Goal: Register for event/course: Sign up to attend an event or enroll in a course

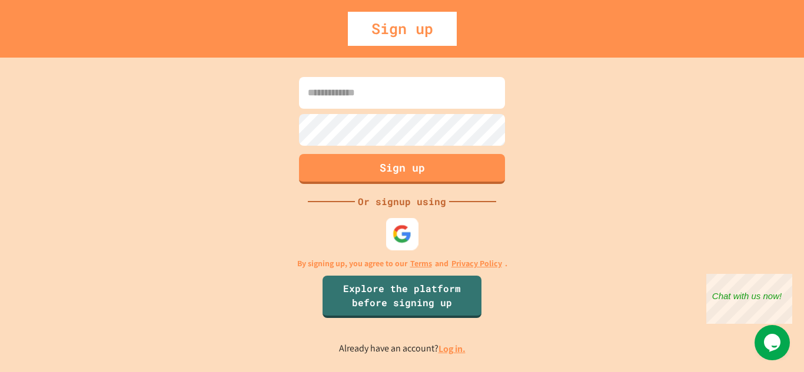
click at [394, 233] on img at bounding box center [401, 233] width 19 height 19
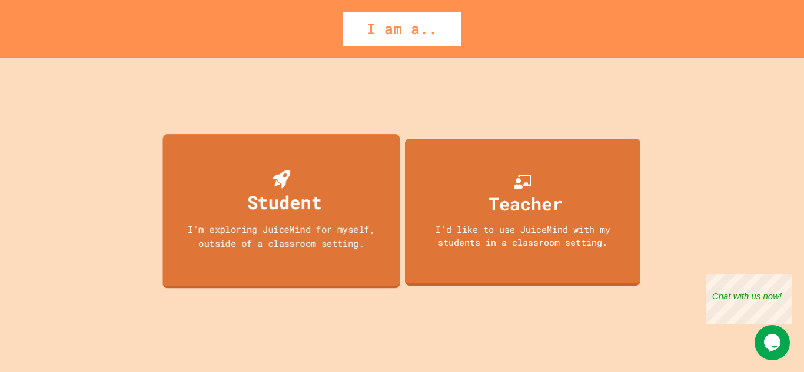
click at [344, 269] on div "Student I'm exploring JuiceMind for myself, outside of a classroom setting." at bounding box center [281, 211] width 237 height 155
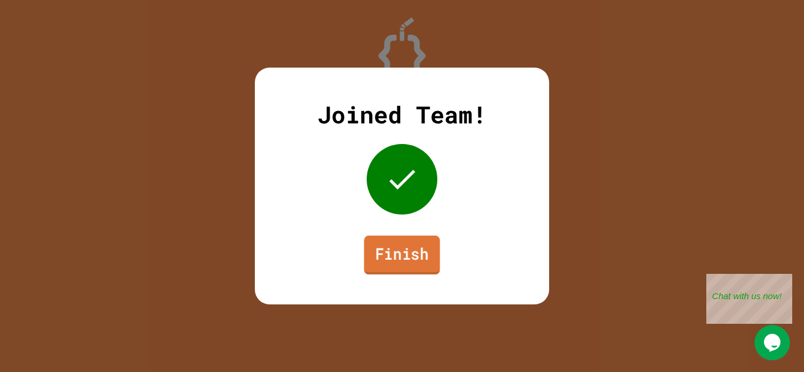
click at [394, 264] on link "Finish" at bounding box center [402, 255] width 76 height 39
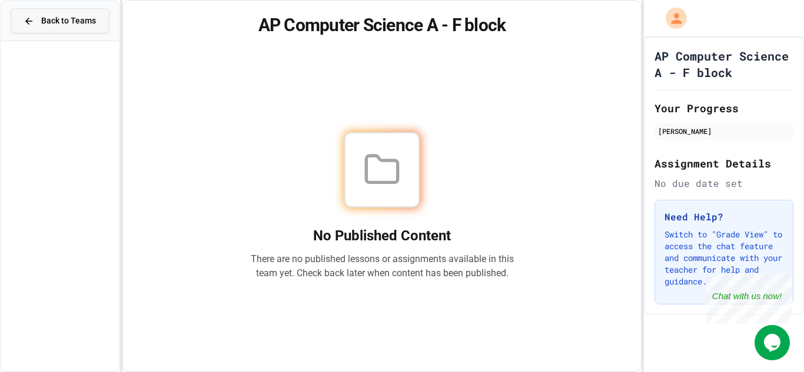
click at [46, 28] on button "Back to Teams" at bounding box center [60, 20] width 99 height 25
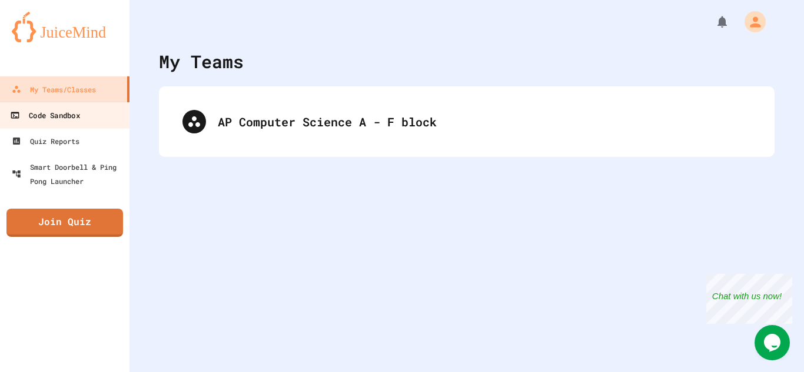
click at [79, 118] on div "Code Sandbox" at bounding box center [44, 115] width 69 height 15
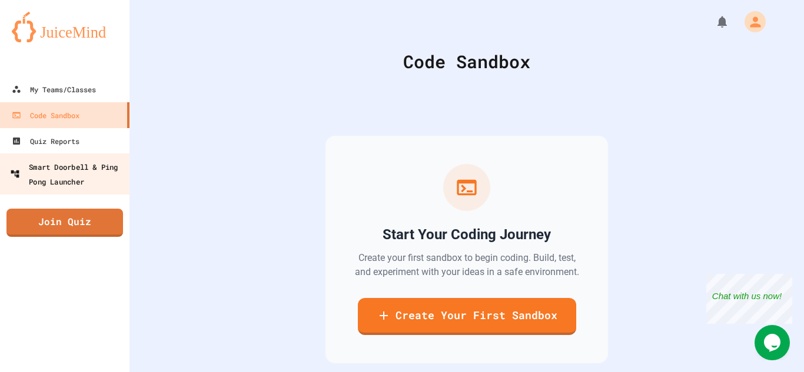
click at [74, 169] on div "Smart Doorbell & Ping Pong Launcher" at bounding box center [68, 173] width 117 height 29
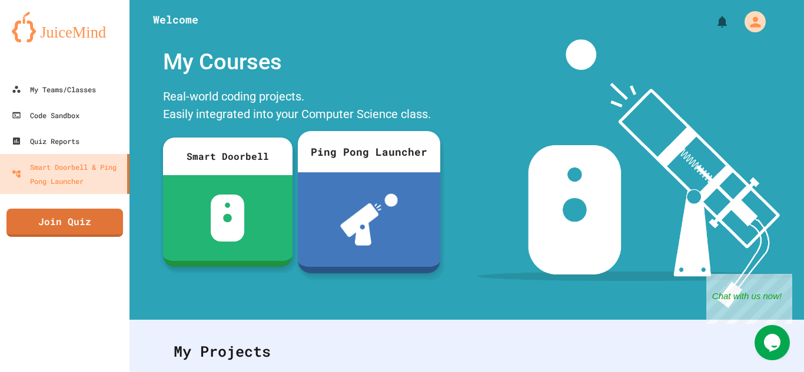
scroll to position [1, 0]
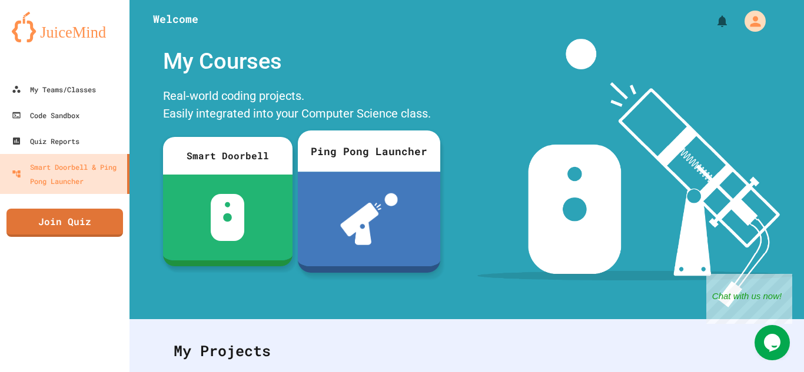
click at [361, 220] on img at bounding box center [369, 220] width 58 height 52
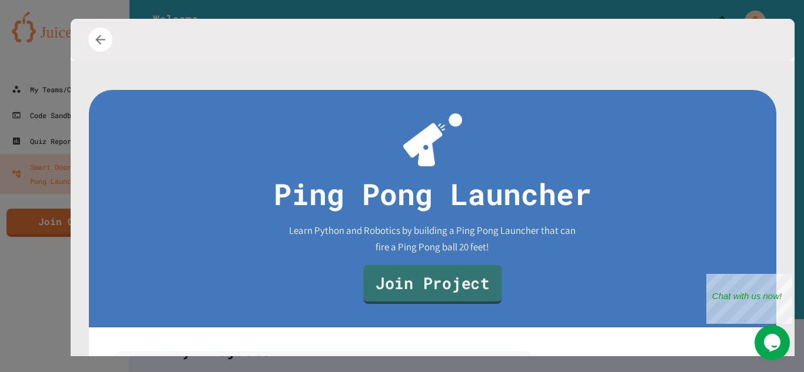
click at [420, 277] on link "Join Project" at bounding box center [432, 284] width 138 height 39
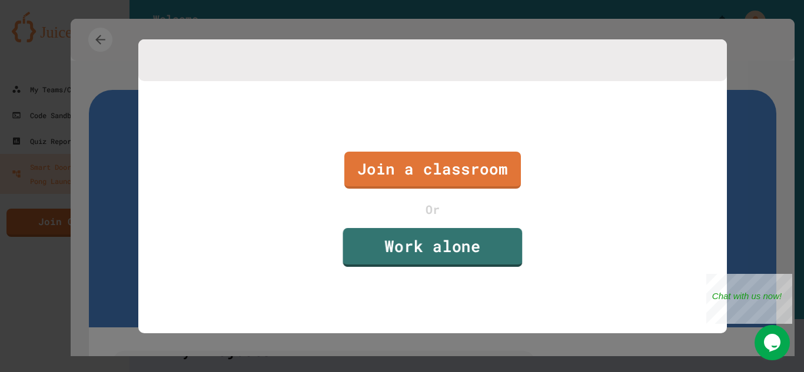
click at [422, 262] on link "Work alone" at bounding box center [431, 247] width 179 height 39
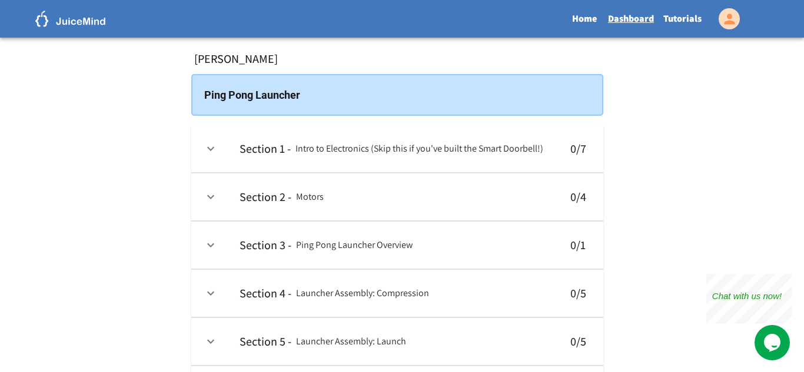
click at [415, 163] on th "Section 1 - Intro to Electronics (Skip this if you've built the Smart Doorbell!)" at bounding box center [393, 149] width 326 height 48
click at [411, 149] on h6 "Intro to Electronics (Skip this if you've built the Smart Doorbell!)" at bounding box center [419, 149] width 248 height 16
click at [218, 149] on button "expand row" at bounding box center [211, 149] width 20 height 20
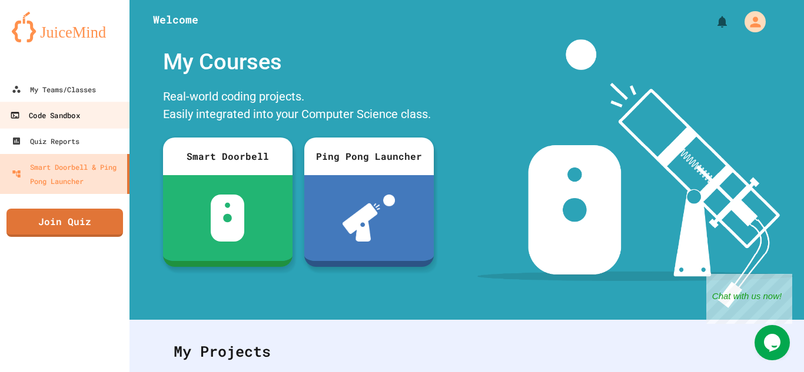
click at [42, 114] on div "Code Sandbox" at bounding box center [44, 115] width 69 height 15
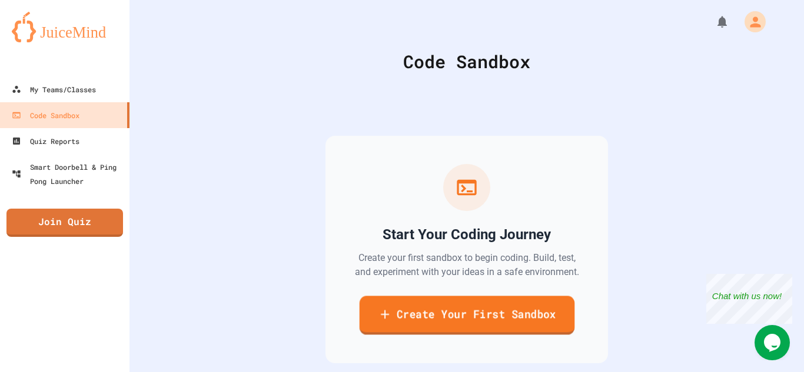
click at [407, 314] on link "Create Your First Sandbox" at bounding box center [466, 315] width 215 height 39
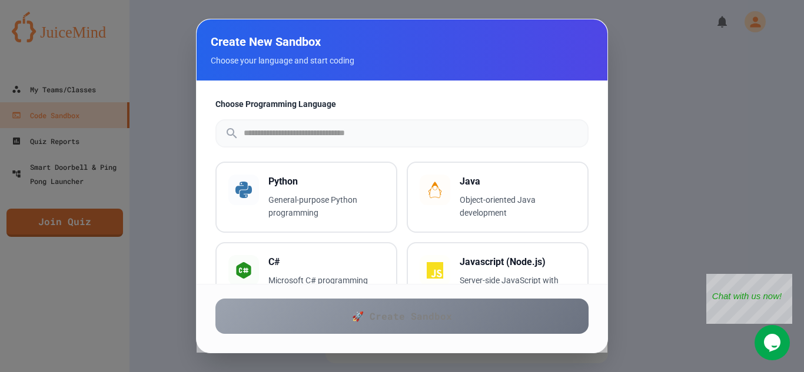
scroll to position [78, 0]
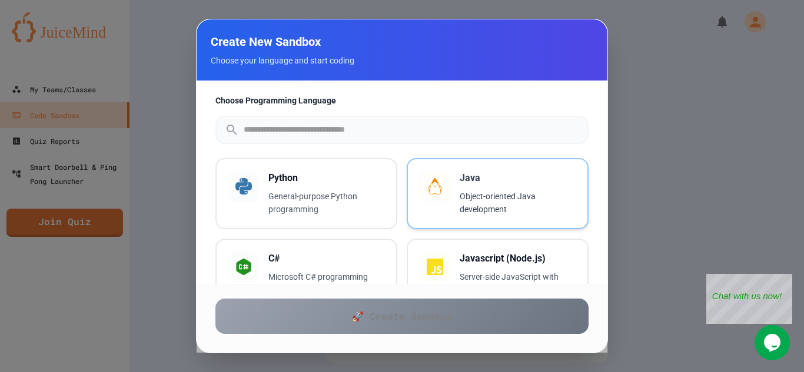
click at [522, 200] on p "Object-oriented Java development" at bounding box center [518, 203] width 116 height 27
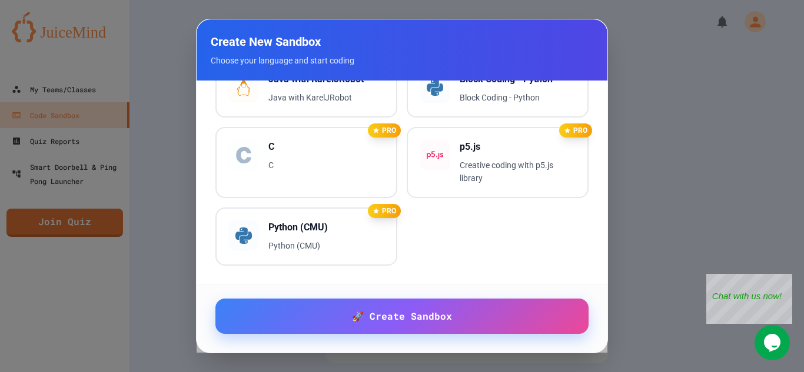
scroll to position [0, 0]
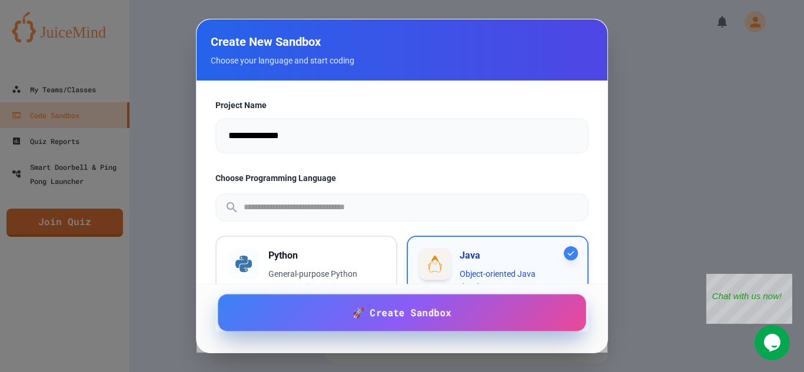
click at [470, 310] on link "🚀 Create Sandbox" at bounding box center [402, 313] width 368 height 37
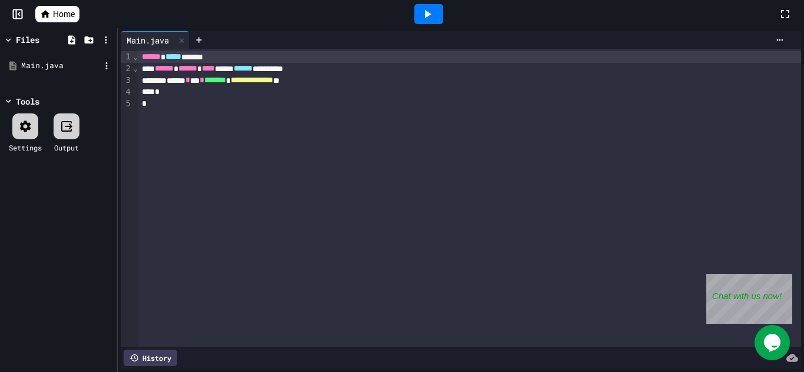
click at [22, 64] on div "Main.java" at bounding box center [60, 66] width 79 height 12
click at [29, 44] on div "Files" at bounding box center [28, 40] width 24 height 12
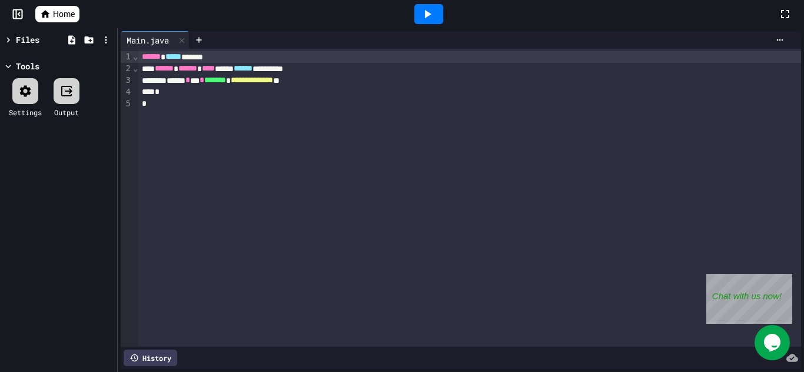
click at [29, 44] on div "Files" at bounding box center [28, 40] width 24 height 12
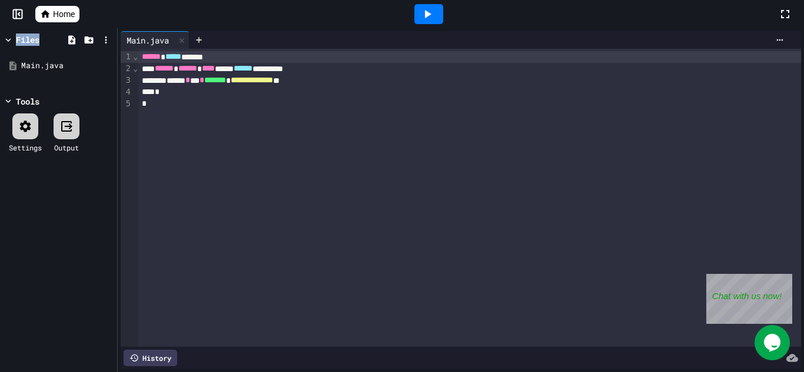
click at [23, 117] on div at bounding box center [25, 127] width 26 height 26
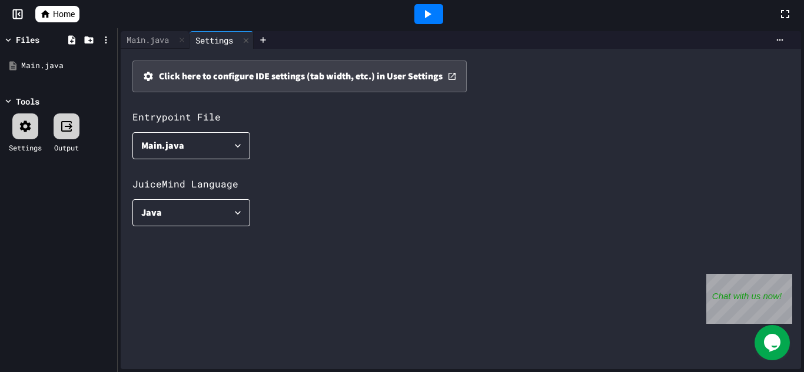
click at [23, 117] on div at bounding box center [25, 127] width 26 height 26
click at [54, 128] on div "Settings Output" at bounding box center [58, 133] width 111 height 51
click at [69, 132] on icon at bounding box center [66, 126] width 14 height 14
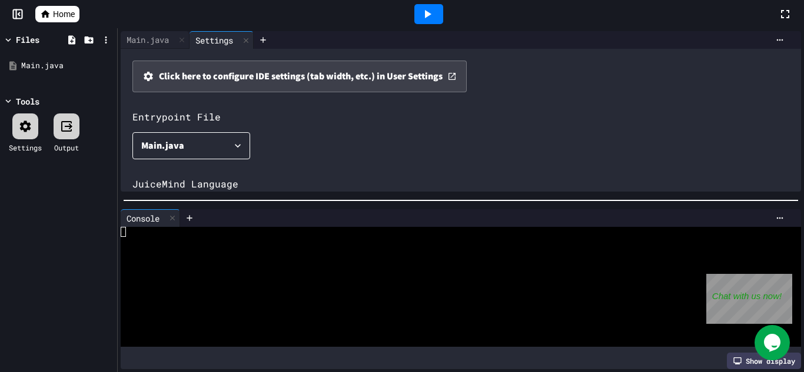
click at [69, 132] on icon at bounding box center [66, 126] width 14 height 14
click at [82, 60] on div "Main.java" at bounding box center [60, 66] width 79 height 12
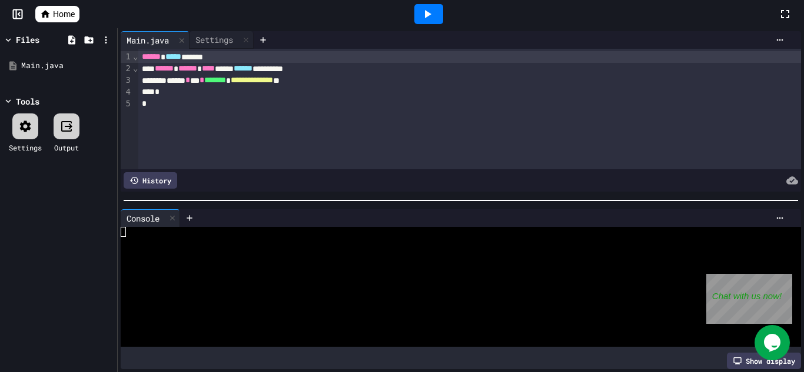
drag, startPoint x: 779, startPoint y: 219, endPoint x: 781, endPoint y: 325, distance: 105.3
click at [781, 325] on body "**********" at bounding box center [402, 186] width 804 height 372
click at [173, 214] on icon at bounding box center [172, 218] width 8 height 8
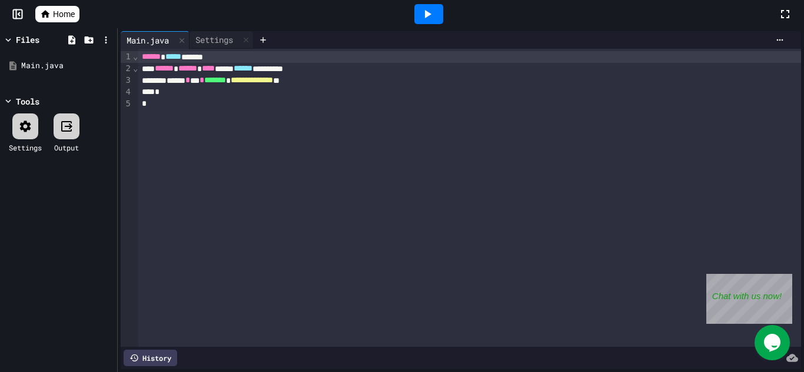
click at [208, 99] on div "*" at bounding box center [469, 104] width 663 height 12
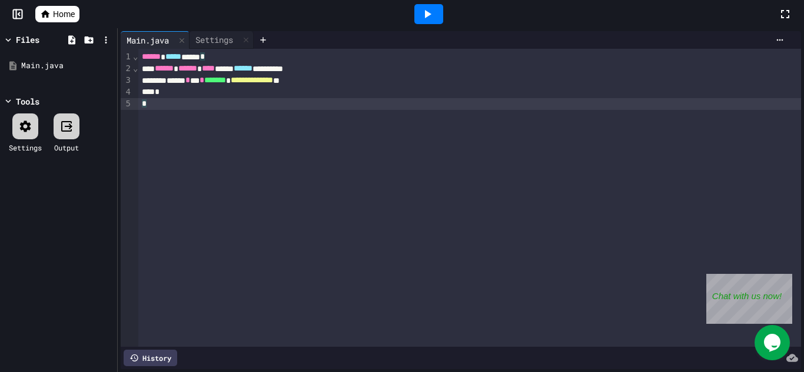
click at [209, 131] on div "**********" at bounding box center [469, 198] width 663 height 298
click at [207, 141] on div "**********" at bounding box center [469, 198] width 663 height 298
click at [174, 136] on div "**********" at bounding box center [469, 198] width 663 height 298
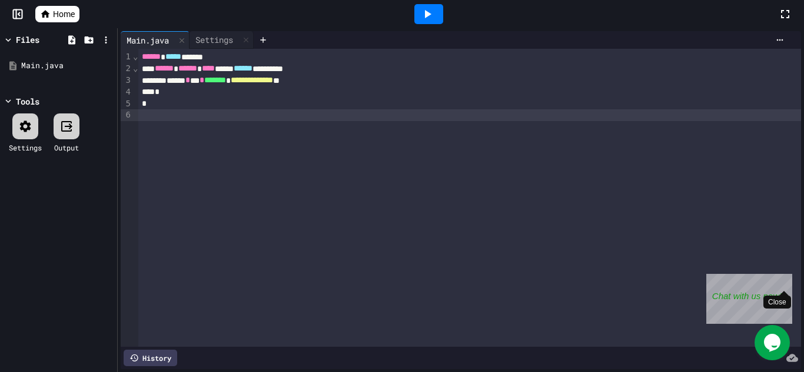
click at [788, 285] on div "Close" at bounding box center [783, 281] width 15 height 15
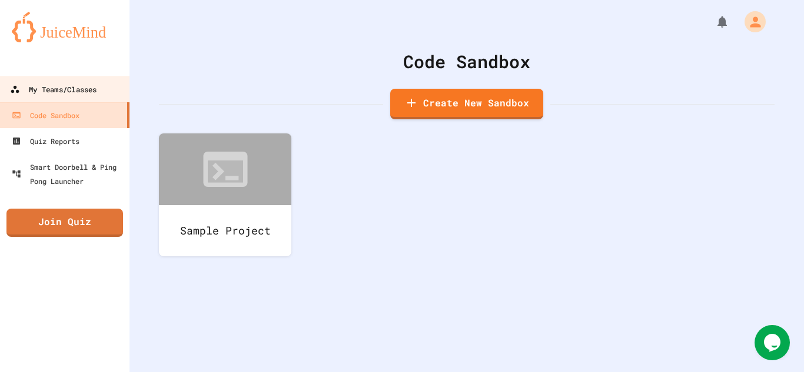
click at [101, 90] on link "My Teams/Classes" at bounding box center [65, 89] width 134 height 26
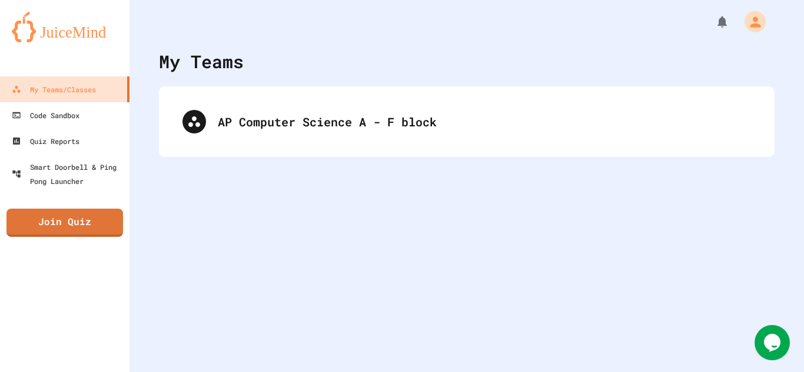
click at [344, 148] on div "AP Computer Science A - F block" at bounding box center [466, 121] width 615 height 71
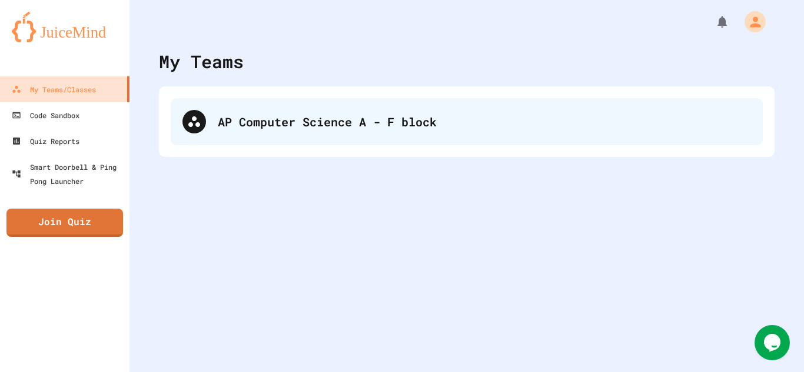
click at [363, 128] on div "AP Computer Science A - F block" at bounding box center [484, 122] width 533 height 18
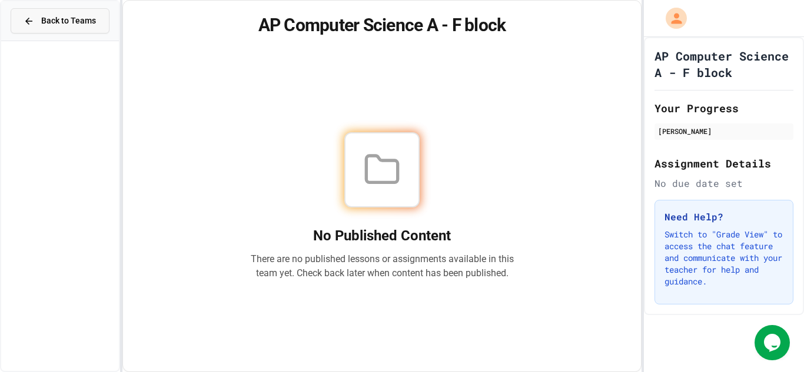
click at [85, 17] on span "Back to Teams" at bounding box center [68, 21] width 55 height 12
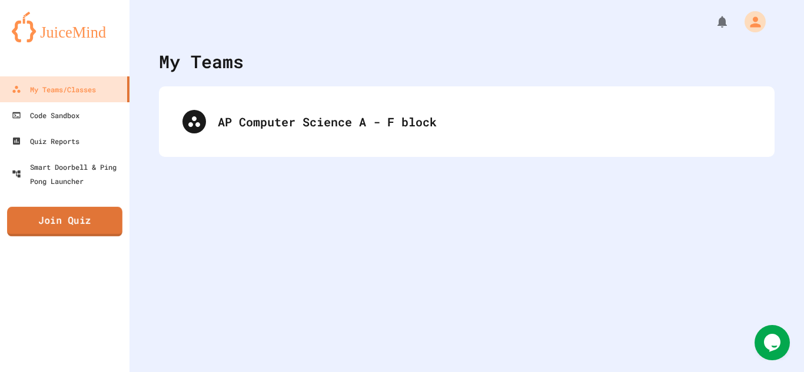
click at [105, 222] on link "Join Quiz" at bounding box center [64, 221] width 115 height 29
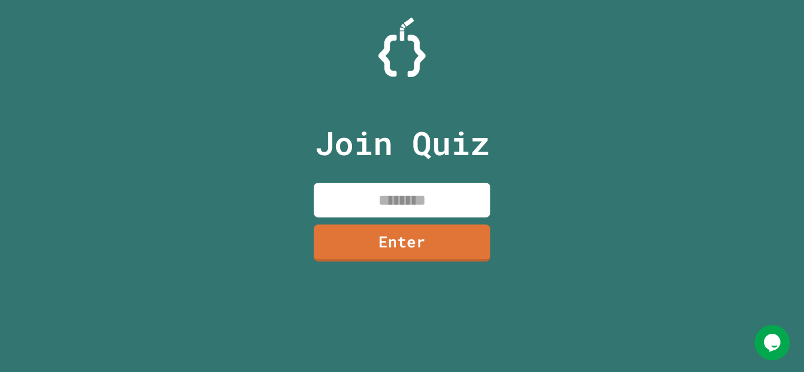
click at [354, 202] on input at bounding box center [402, 200] width 177 height 35
type input "********"
click at [384, 254] on link "Enter" at bounding box center [401, 242] width 179 height 39
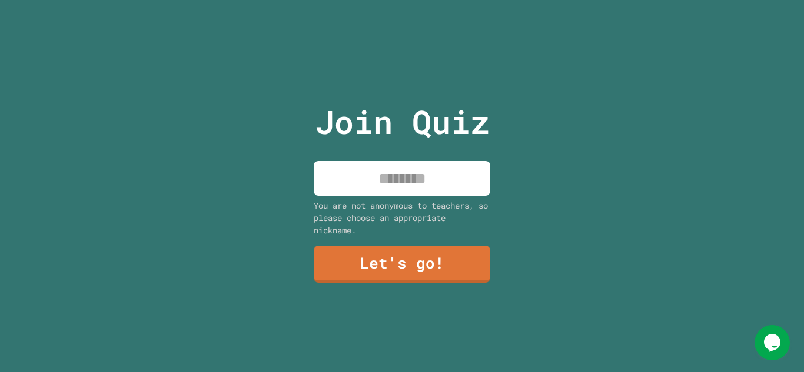
click at [390, 170] on input at bounding box center [402, 178] width 177 height 35
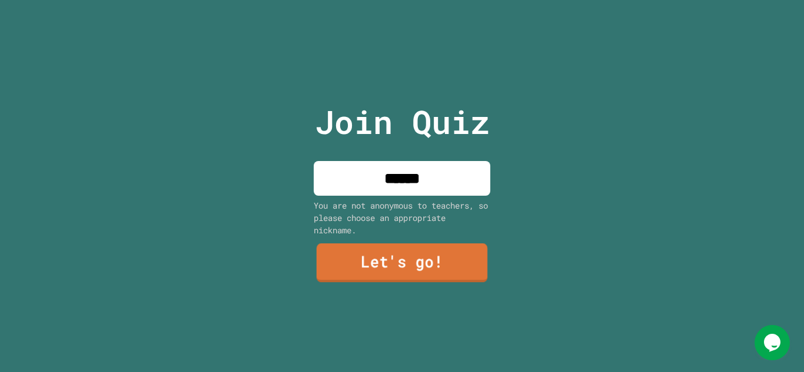
type input "******"
click at [410, 272] on link "Let's go!" at bounding box center [402, 263] width 171 height 39
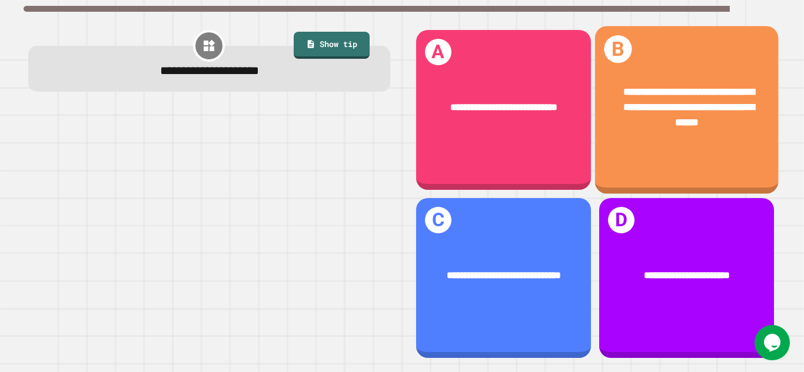
click at [644, 167] on div "**********" at bounding box center [686, 110] width 184 height 168
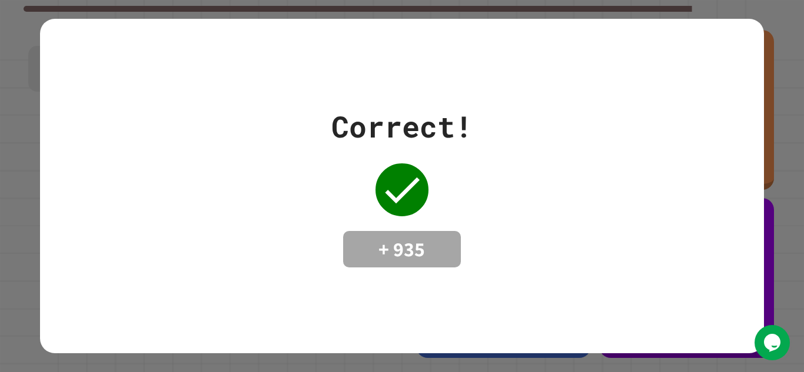
click at [803, 218] on div "Correct! + 935" at bounding box center [402, 186] width 804 height 372
click at [611, 240] on div "Correct! + 935" at bounding box center [401, 186] width 723 height 163
click at [793, 184] on div "Correct! + 935" at bounding box center [402, 186] width 804 height 372
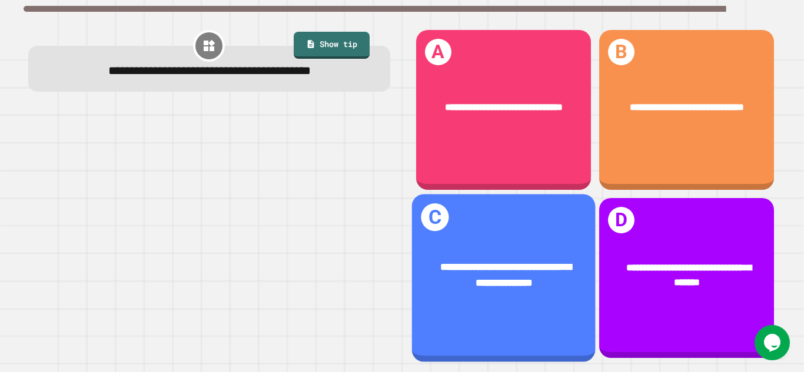
click at [527, 289] on div "**********" at bounding box center [503, 275] width 142 height 31
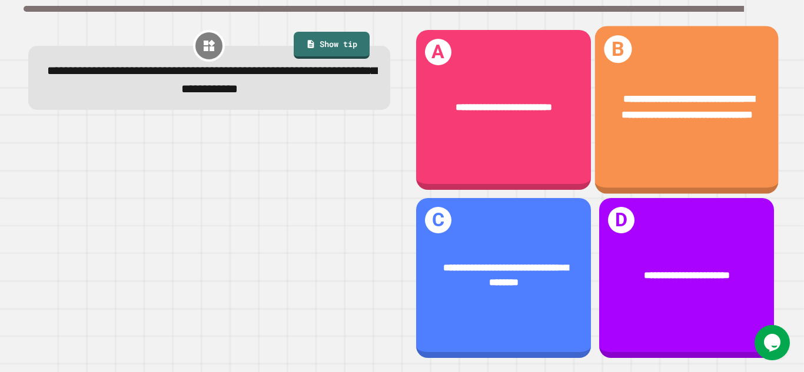
click at [665, 142] on div "**********" at bounding box center [686, 106] width 184 height 71
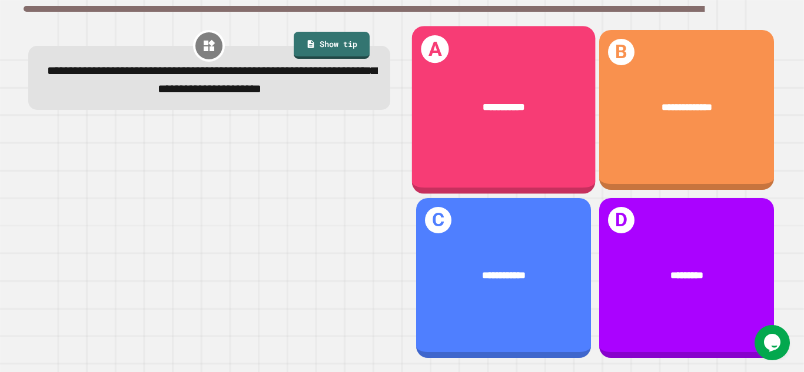
click at [497, 139] on div "**********" at bounding box center [503, 110] width 184 height 168
